Goal: Transaction & Acquisition: Obtain resource

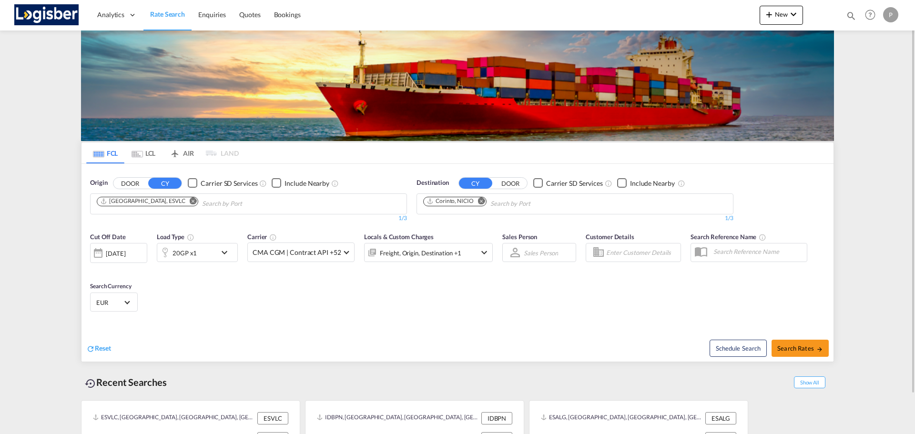
click at [190, 201] on md-icon "Remove" at bounding box center [193, 200] width 7 height 7
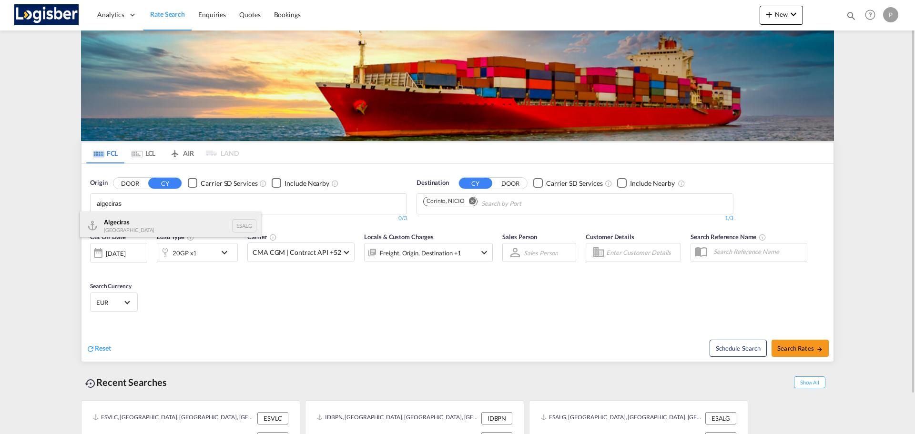
type input "algeciras"
click at [165, 217] on div "Algeciras [GEOGRAPHIC_DATA] ESALG" at bounding box center [170, 226] width 181 height 29
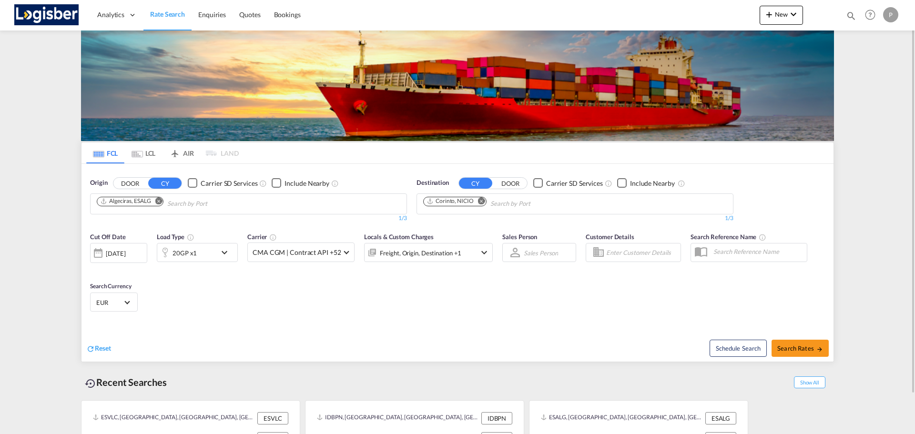
click at [485, 202] on md-icon "Remove" at bounding box center [481, 200] width 7 height 7
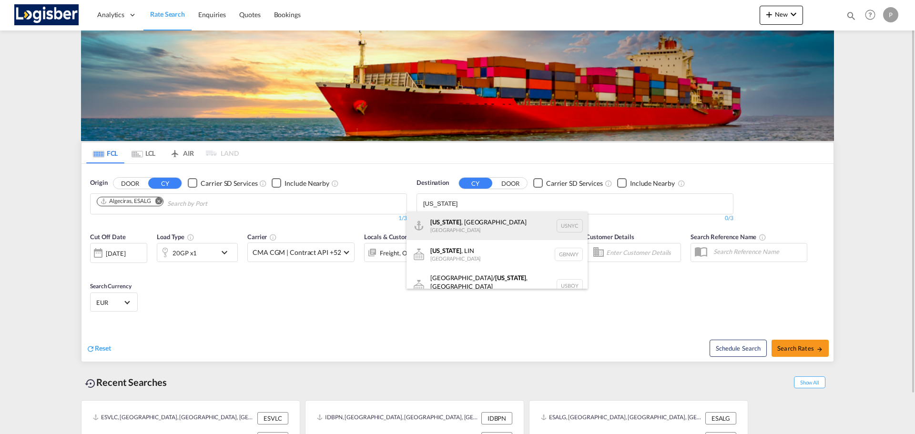
type input "[US_STATE]"
click at [483, 233] on div "[US_STATE] , [GEOGRAPHIC_DATA] [GEOGRAPHIC_DATA] USNYC" at bounding box center [497, 226] width 181 height 29
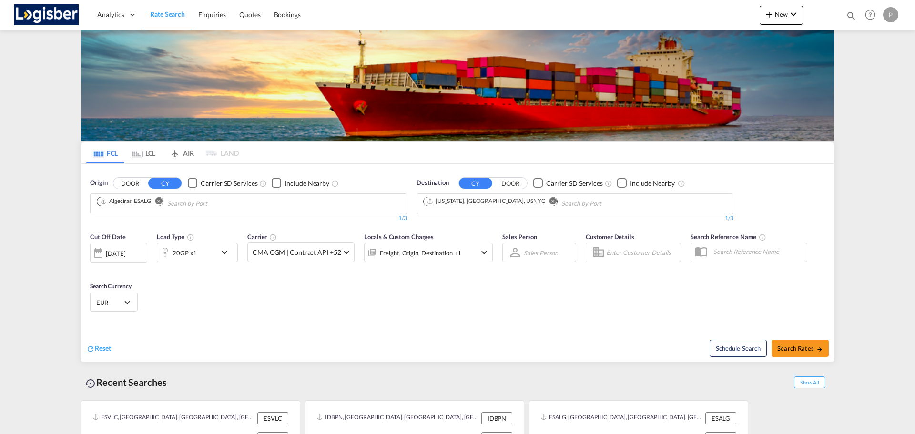
click at [799, 348] on span "Search Rates" at bounding box center [801, 349] width 46 height 8
type input "ESALG to USNYC / [DATE]"
